Goal: Use online tool/utility: Utilize a website feature to perform a specific function

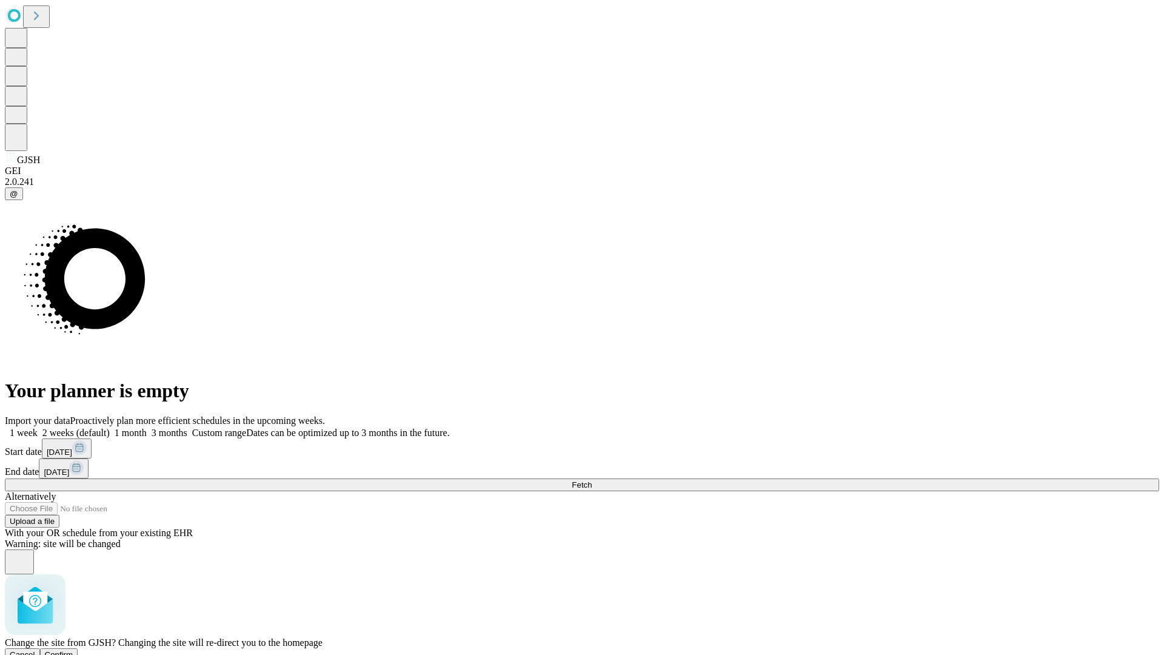
click at [73, 650] on span "Confirm" at bounding box center [59, 654] width 28 height 9
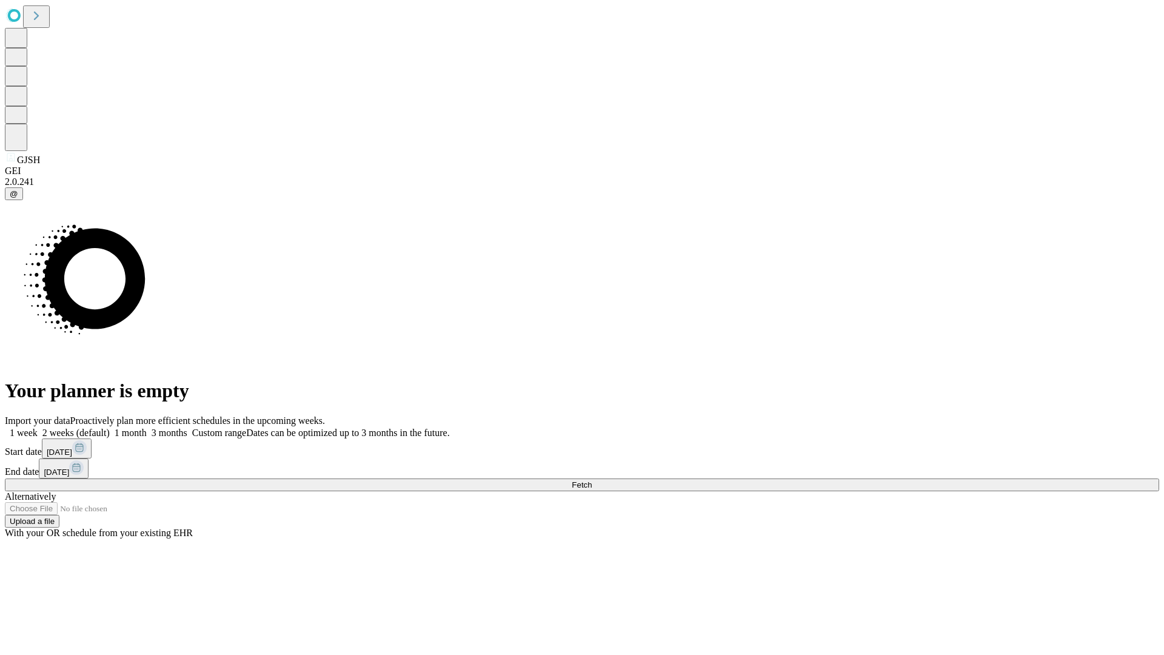
click at [147, 427] on label "1 month" at bounding box center [128, 432] width 37 height 10
click at [592, 480] on span "Fetch" at bounding box center [582, 484] width 20 height 9
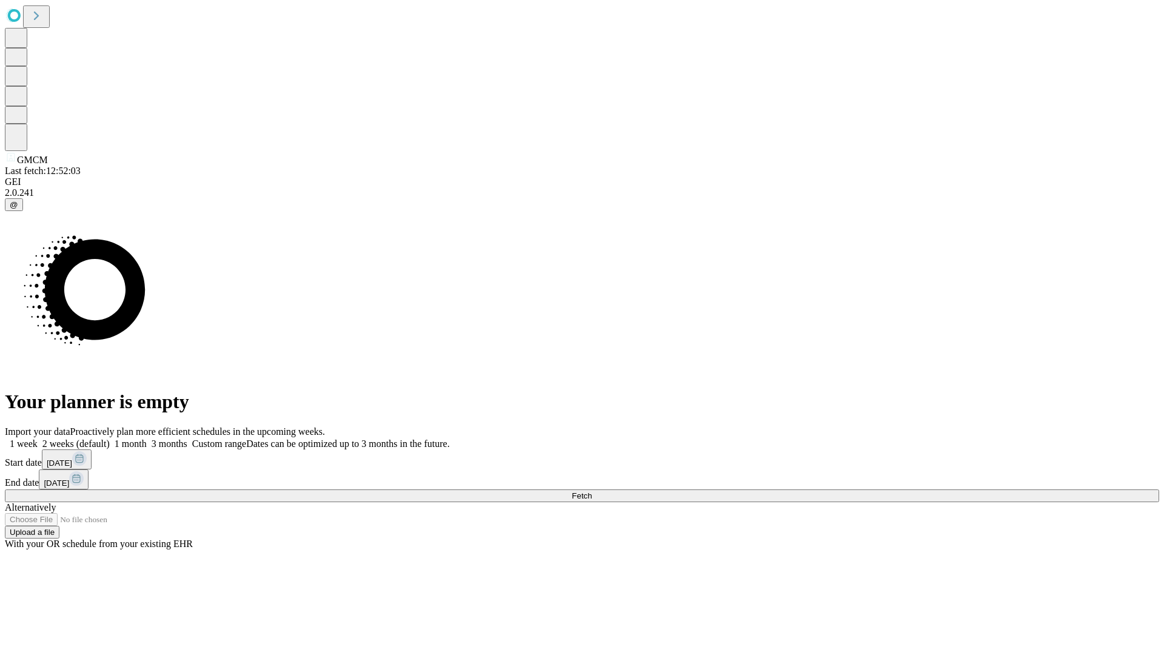
click at [147, 438] on label "1 month" at bounding box center [128, 443] width 37 height 10
click at [592, 491] on span "Fetch" at bounding box center [582, 495] width 20 height 9
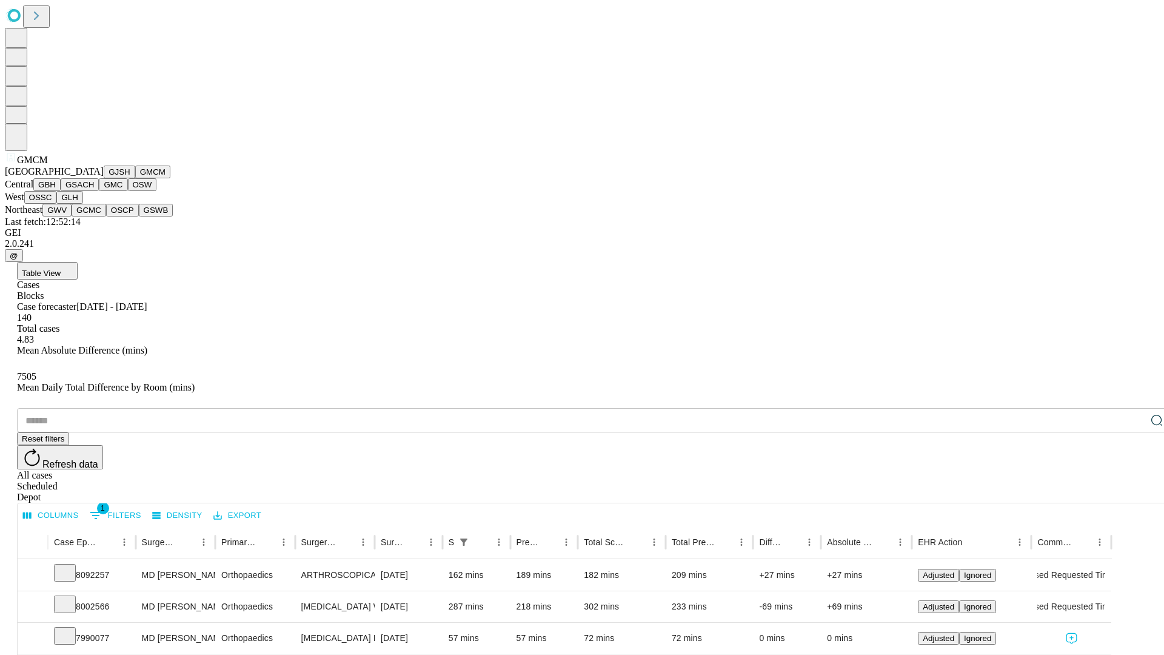
click at [61, 191] on button "GBH" at bounding box center [46, 184] width 27 height 13
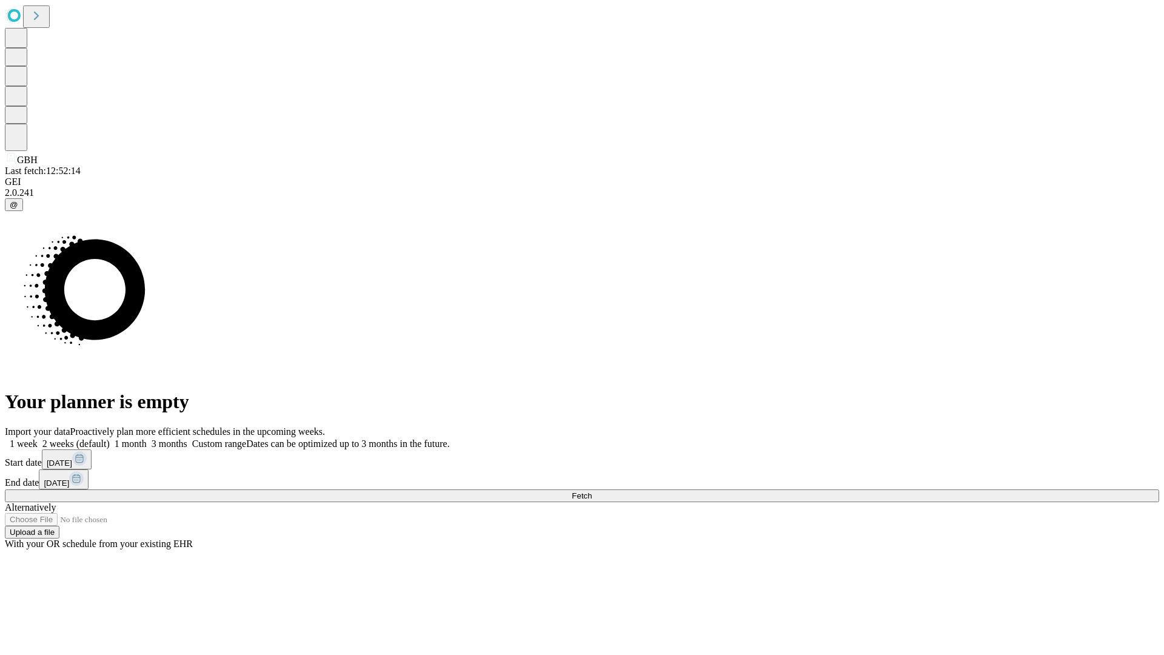
click at [147, 438] on label "1 month" at bounding box center [128, 443] width 37 height 10
click at [592, 491] on span "Fetch" at bounding box center [582, 495] width 20 height 9
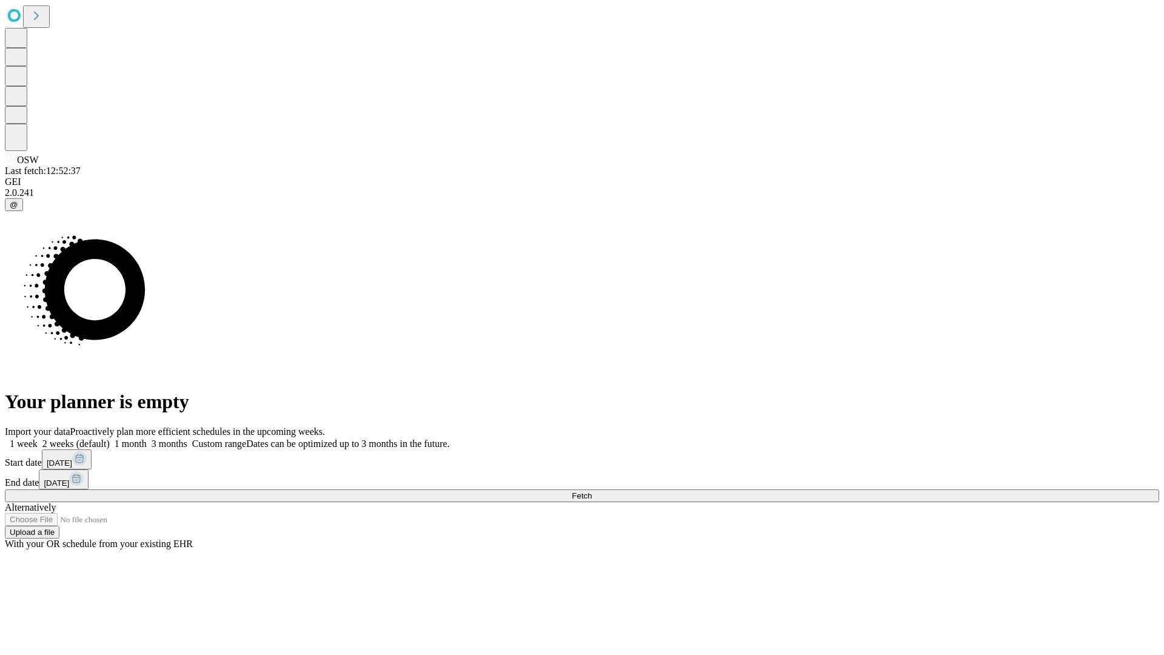
click at [592, 491] on span "Fetch" at bounding box center [582, 495] width 20 height 9
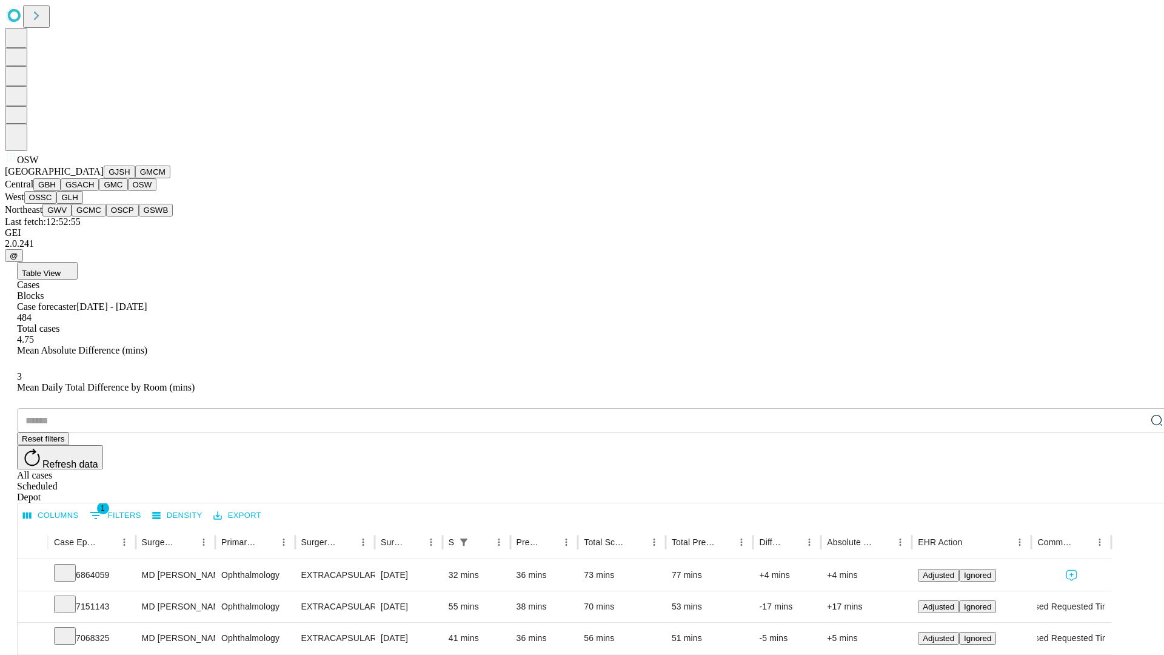
click at [57, 204] on button "OSSC" at bounding box center [40, 197] width 33 height 13
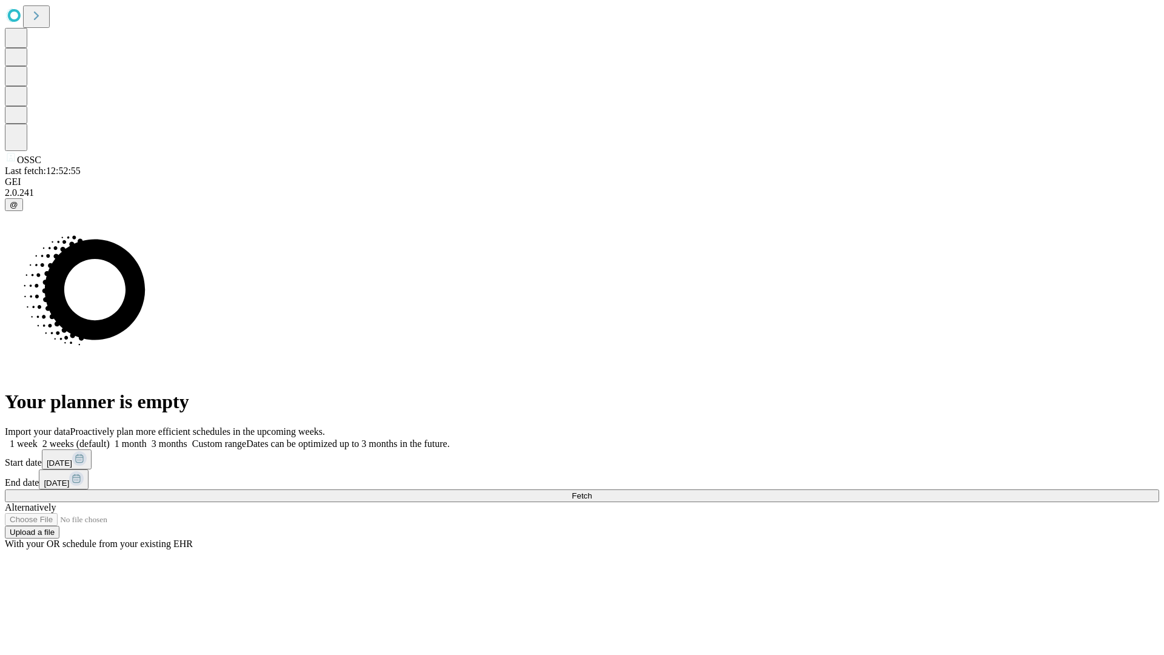
click at [147, 438] on label "1 month" at bounding box center [128, 443] width 37 height 10
click at [592, 491] on span "Fetch" at bounding box center [582, 495] width 20 height 9
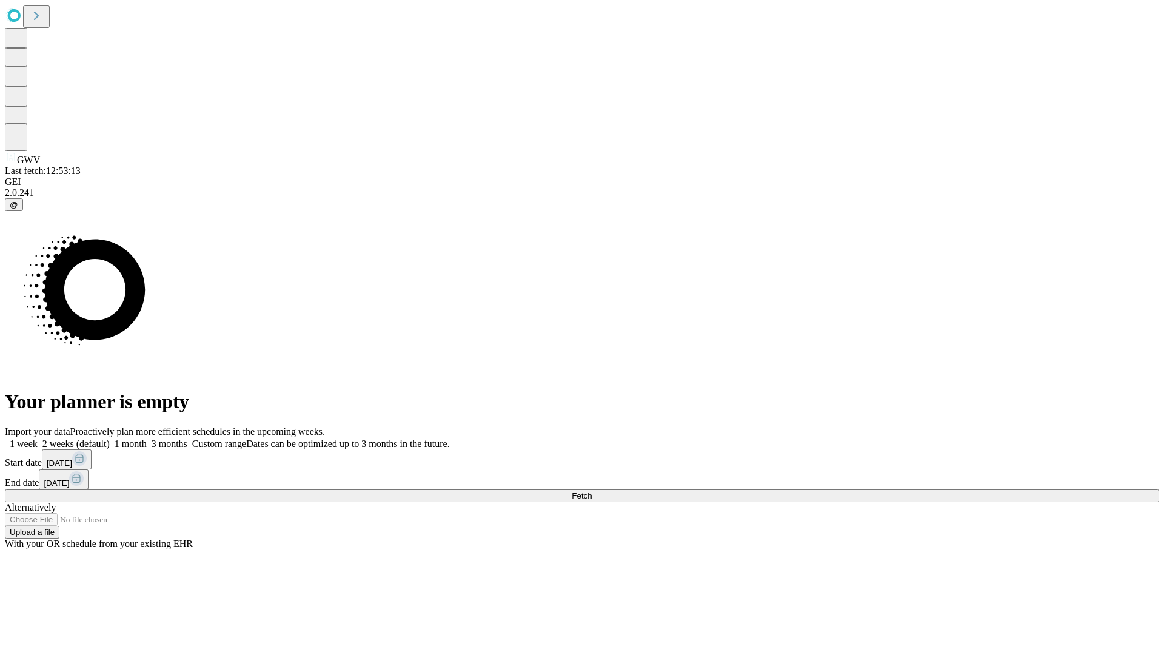
click at [147, 438] on label "1 month" at bounding box center [128, 443] width 37 height 10
click at [592, 491] on span "Fetch" at bounding box center [582, 495] width 20 height 9
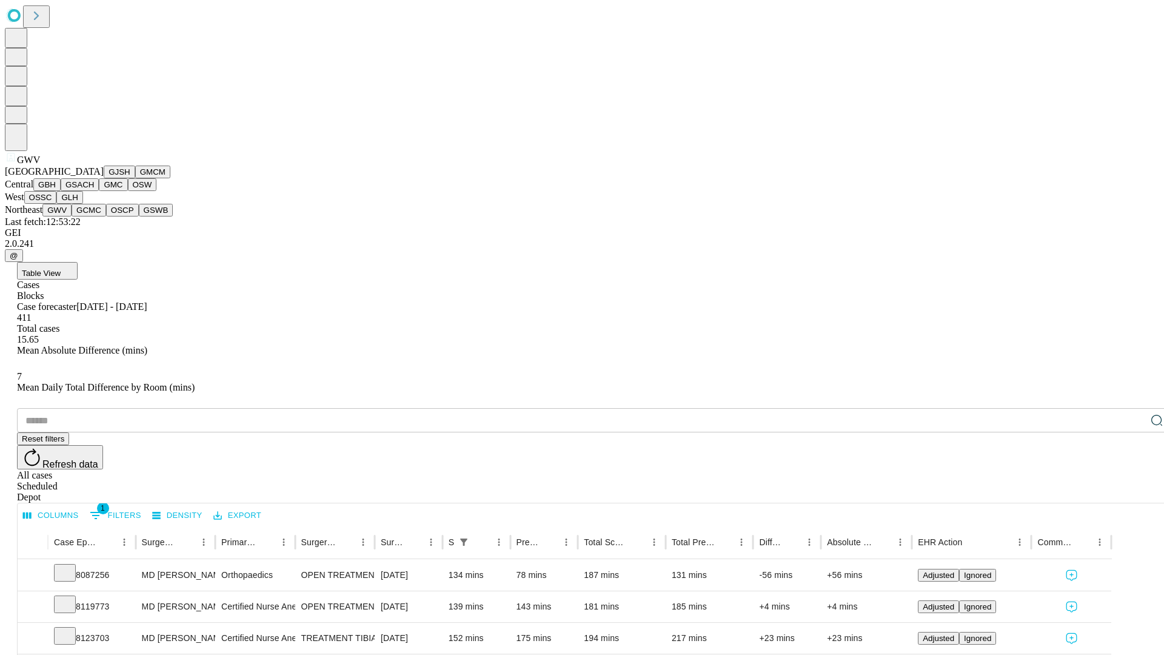
click at [94, 216] on button "GCMC" at bounding box center [89, 210] width 35 height 13
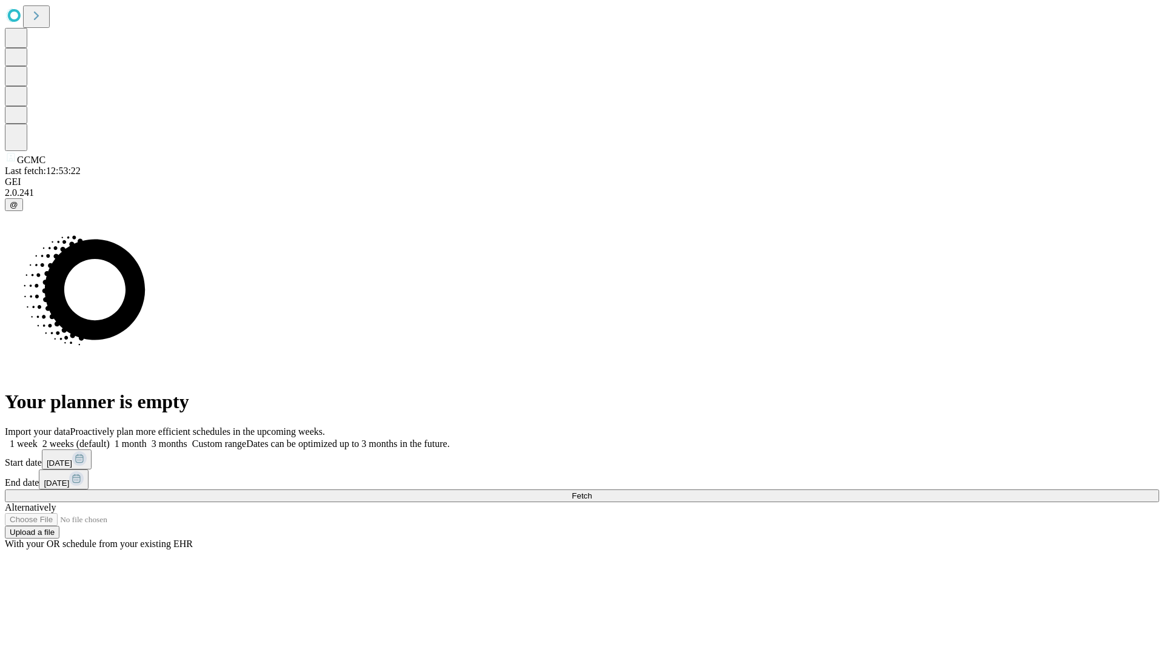
click at [147, 438] on label "1 month" at bounding box center [128, 443] width 37 height 10
click at [592, 491] on span "Fetch" at bounding box center [582, 495] width 20 height 9
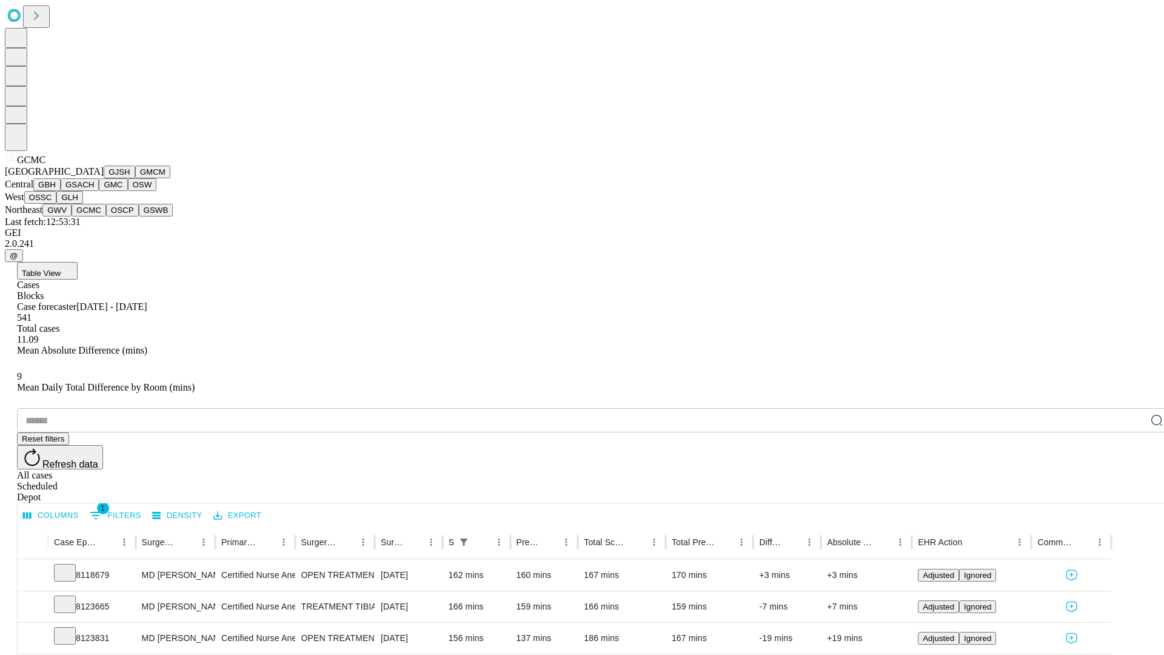
click at [106, 216] on button "OSCP" at bounding box center [122, 210] width 33 height 13
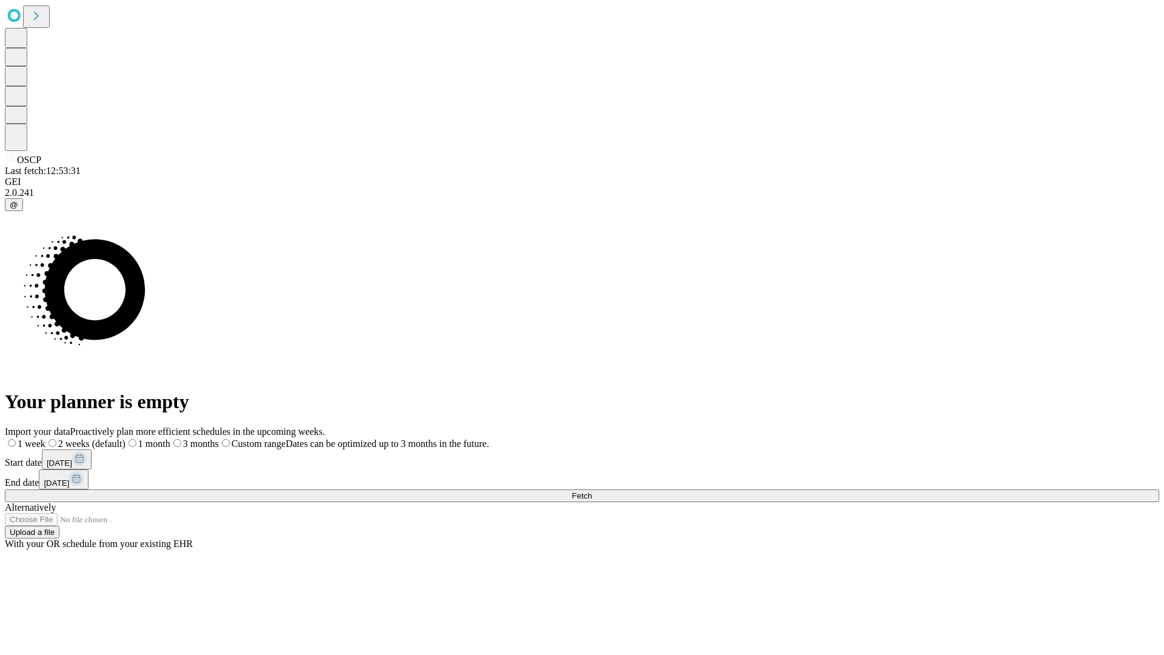
click at [170, 438] on label "1 month" at bounding box center [147, 443] width 45 height 10
click at [592, 491] on span "Fetch" at bounding box center [582, 495] width 20 height 9
